Goal: Communication & Community: Ask a question

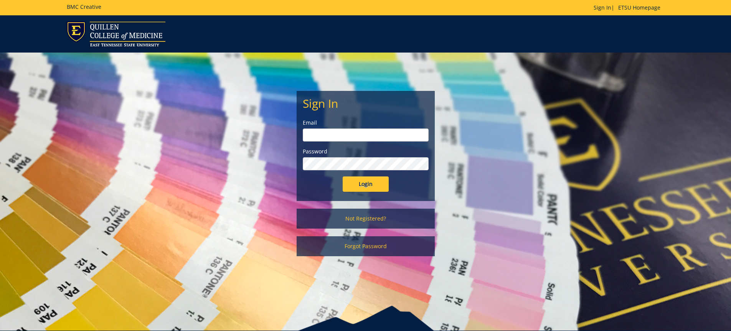
type input "[PERSON_NAME][EMAIL_ADDRESS][DOMAIN_NAME]"
click at [365, 182] on input "Login" at bounding box center [366, 184] width 46 height 15
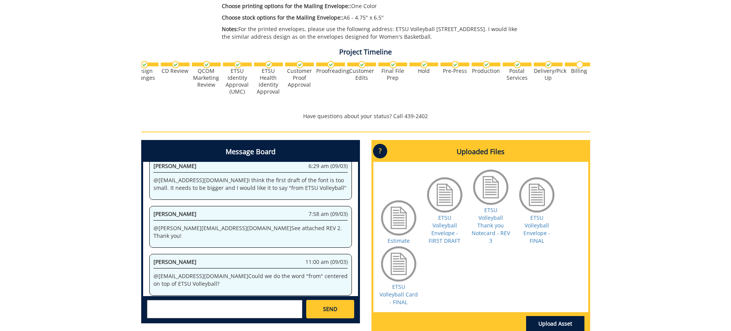
scroll to position [345, 0]
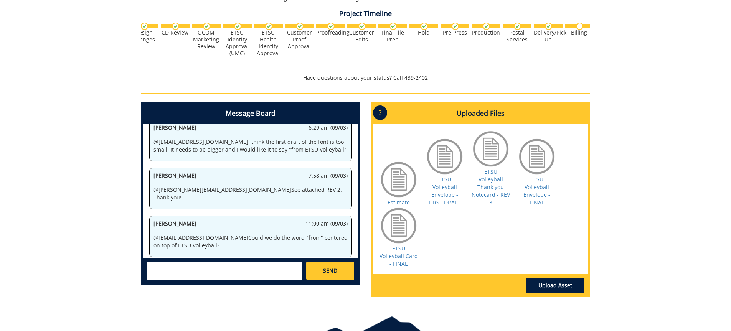
click at [172, 273] on textarea at bounding box center [224, 271] width 155 height 18
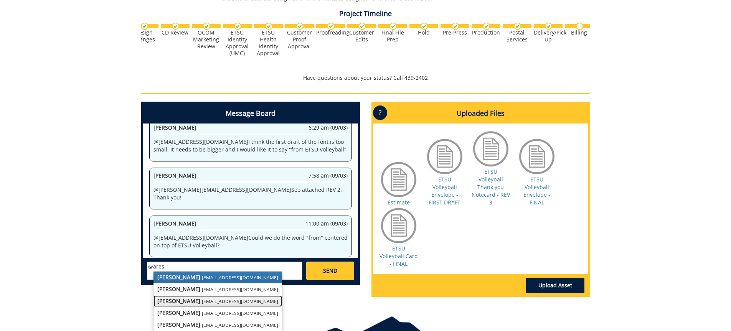
click at [185, 305] on link "Angelica Ares aresam@etsu.edu" at bounding box center [217, 301] width 129 height 12
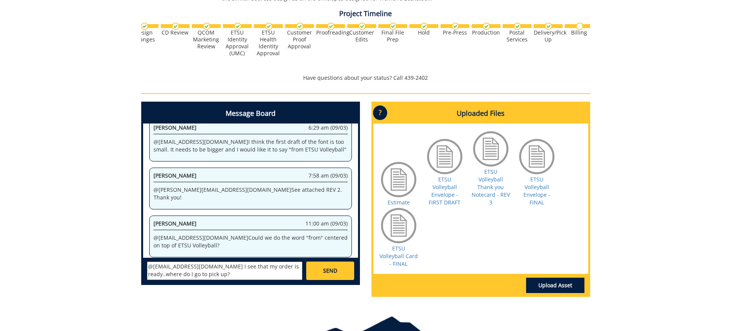
type textarea "@aresam@etsu.edu I see that my order is ready..where do I go to pick up?"
click at [327, 266] on link "SEND" at bounding box center [330, 271] width 48 height 18
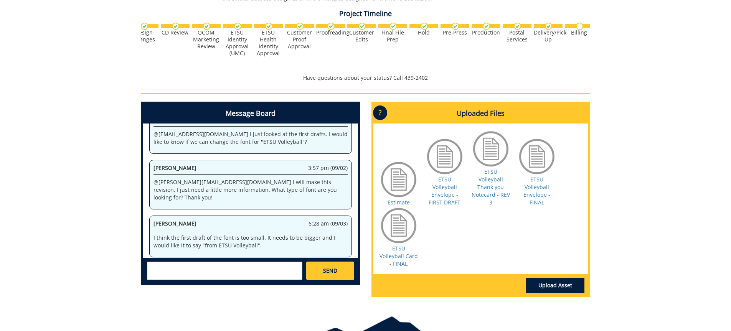
scroll to position [5186, 0]
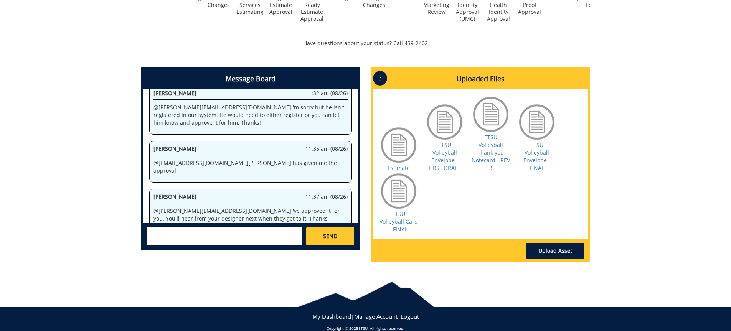
scroll to position [294, 0]
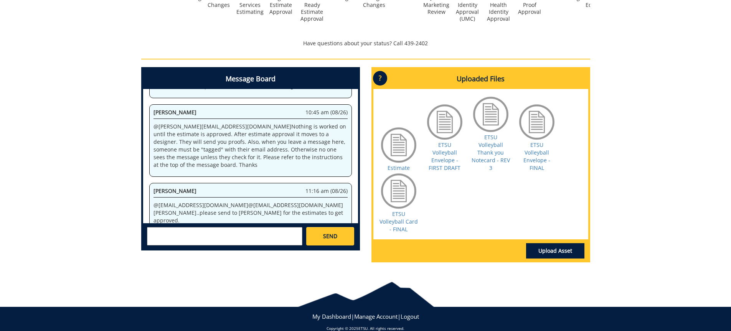
click at [214, 235] on textarea at bounding box center [224, 236] width 155 height 18
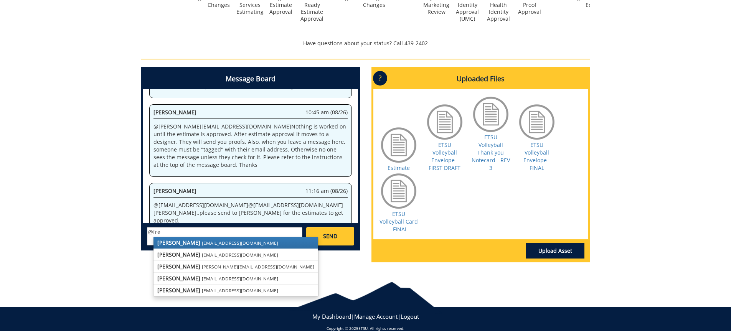
click at [218, 243] on small "[EMAIL_ADDRESS][DOMAIN_NAME]" at bounding box center [240, 243] width 76 height 6
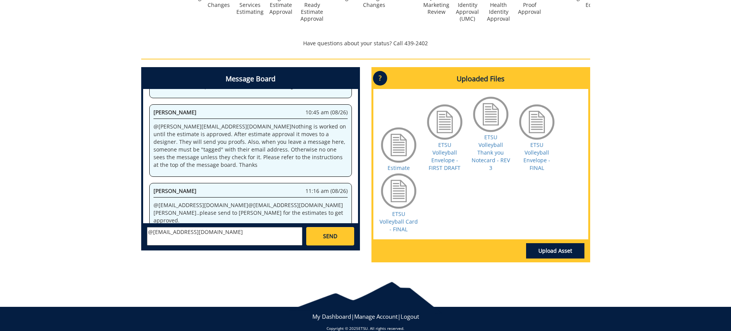
click at [224, 236] on textarea "@[EMAIL_ADDRESS][DOMAIN_NAME]" at bounding box center [224, 236] width 155 height 18
type textarea "@[EMAIL_ADDRESS][DOMAIN_NAME] I see that my order to complete. Where do I pick …"
click at [331, 235] on span "SEND" at bounding box center [330, 237] width 14 height 8
